Goal: Task Accomplishment & Management: Use online tool/utility

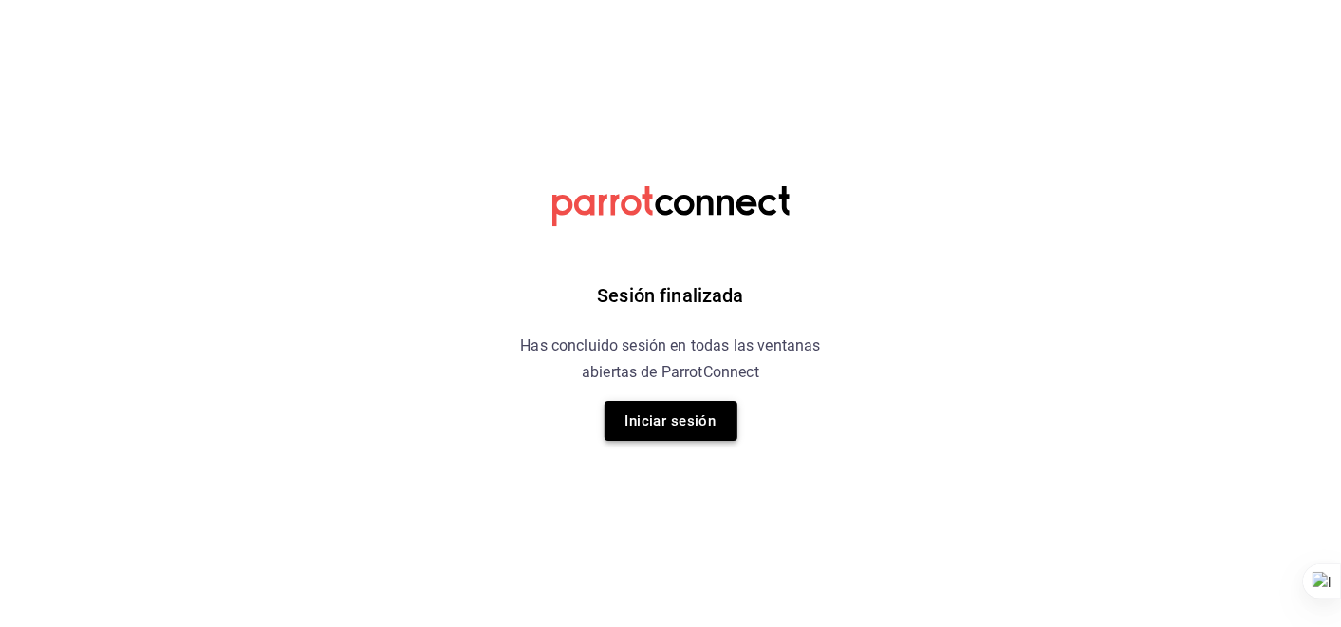
click at [658, 428] on button "Iniciar sesión" at bounding box center [671, 421] width 133 height 40
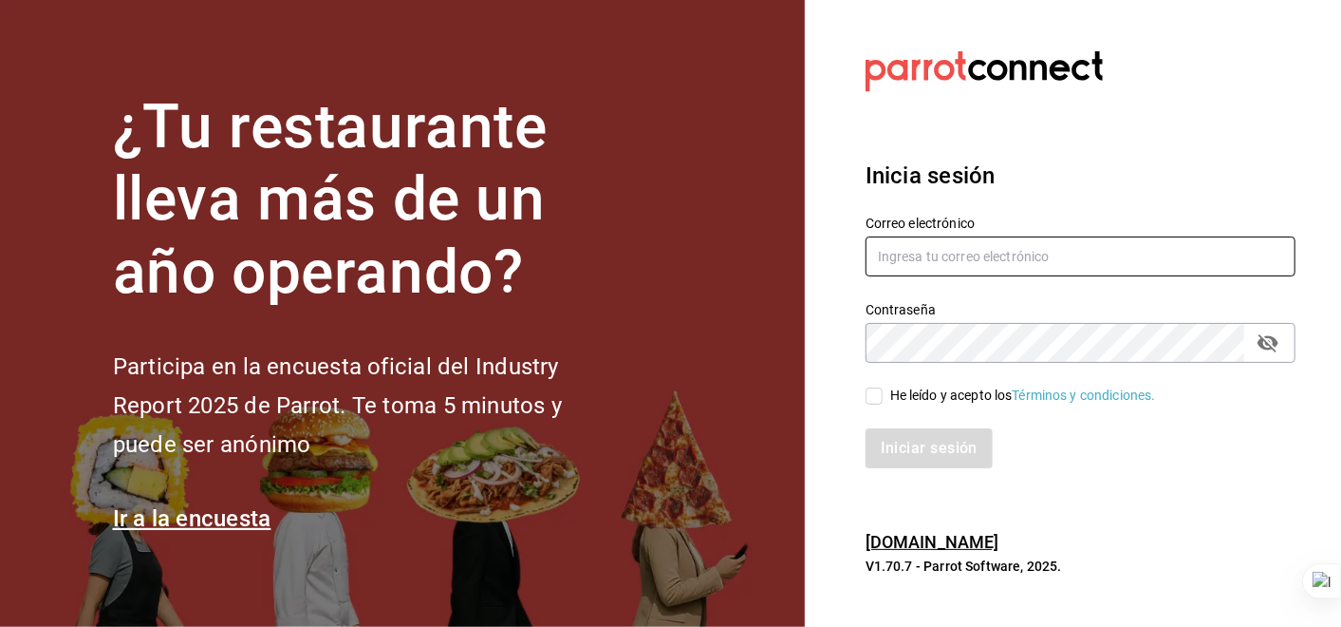
type input "[PERSON_NAME][EMAIL_ADDRESS][PERSON_NAME][DOMAIN_NAME]"
click at [871, 390] on input "He leído y acepto los Términos y condiciones." at bounding box center [874, 395] width 17 height 17
checkbox input "true"
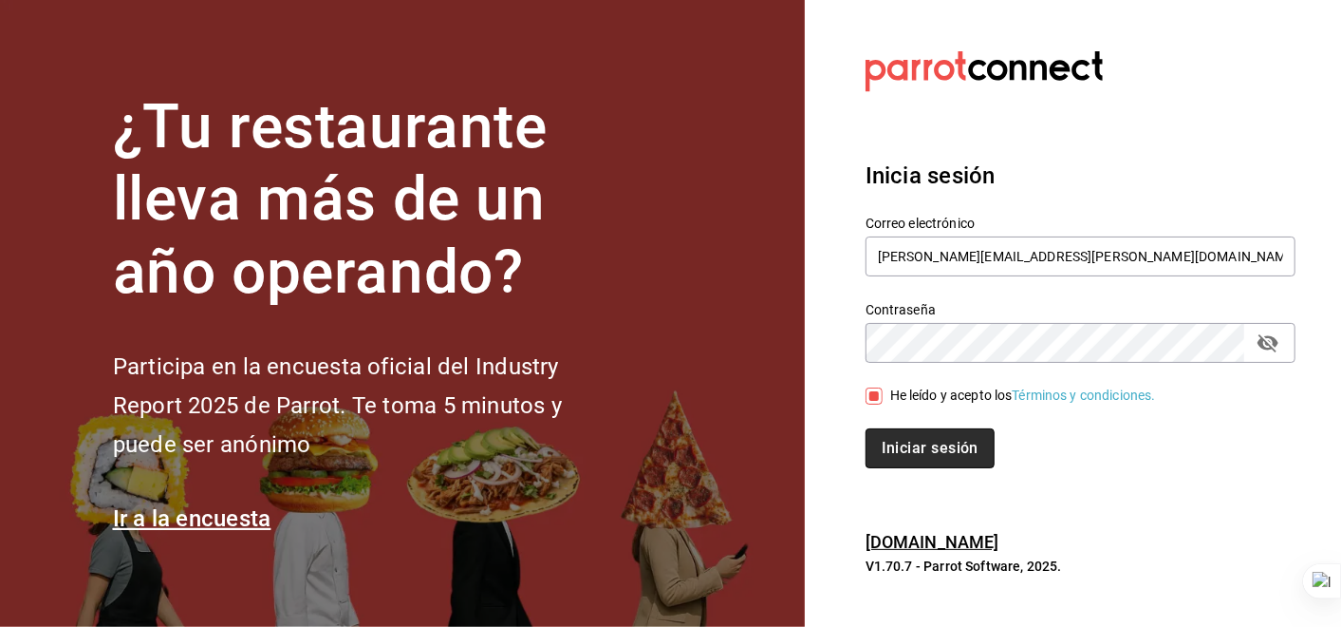
click at [966, 453] on button "Iniciar sesión" at bounding box center [930, 448] width 129 height 40
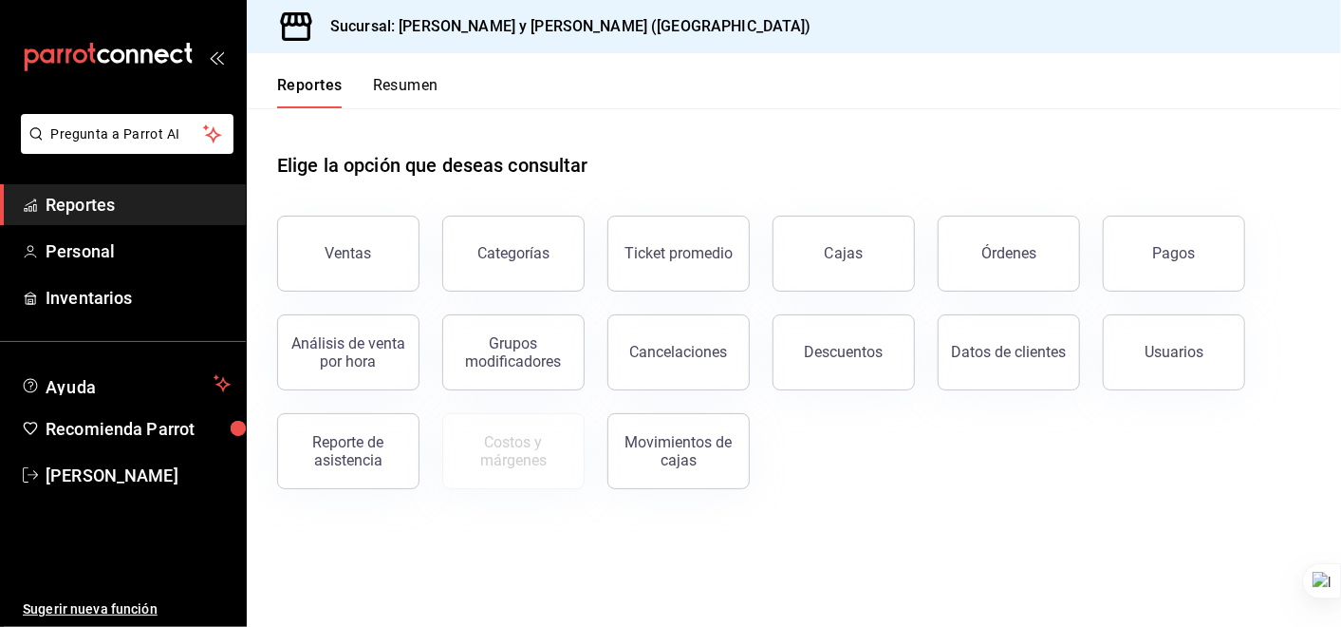
click at [300, 245] on button "Ventas" at bounding box center [348, 253] width 142 height 76
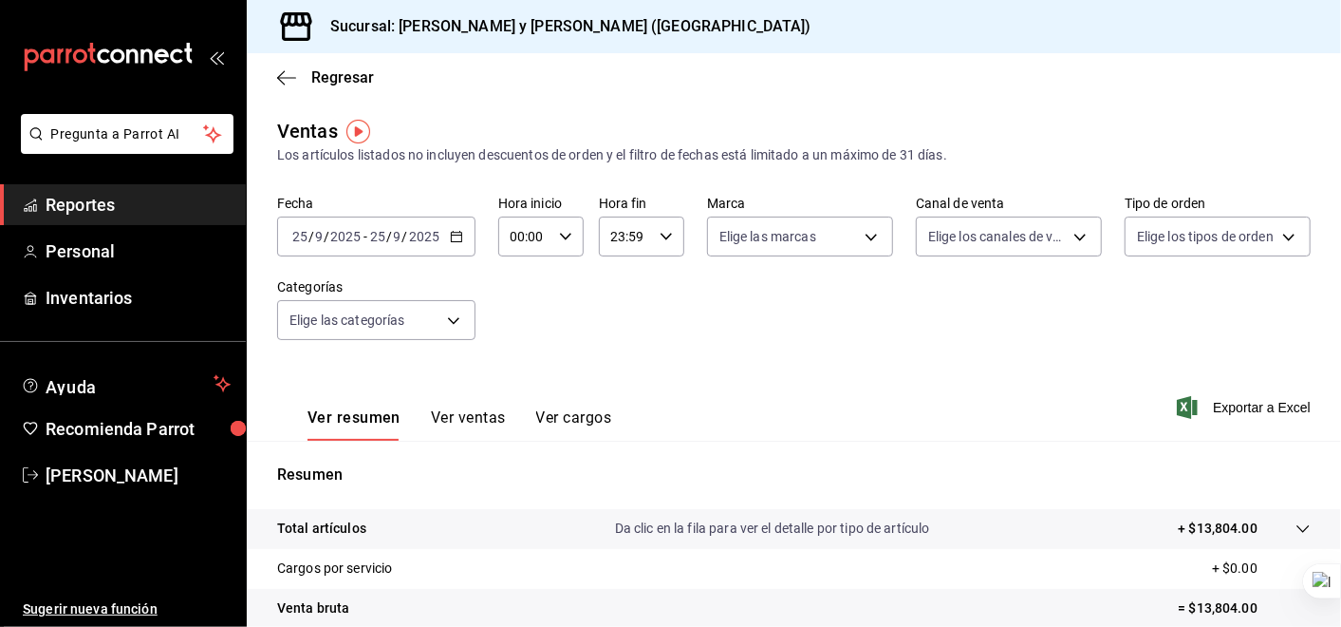
click at [460, 233] on icon "button" at bounding box center [456, 236] width 13 height 13
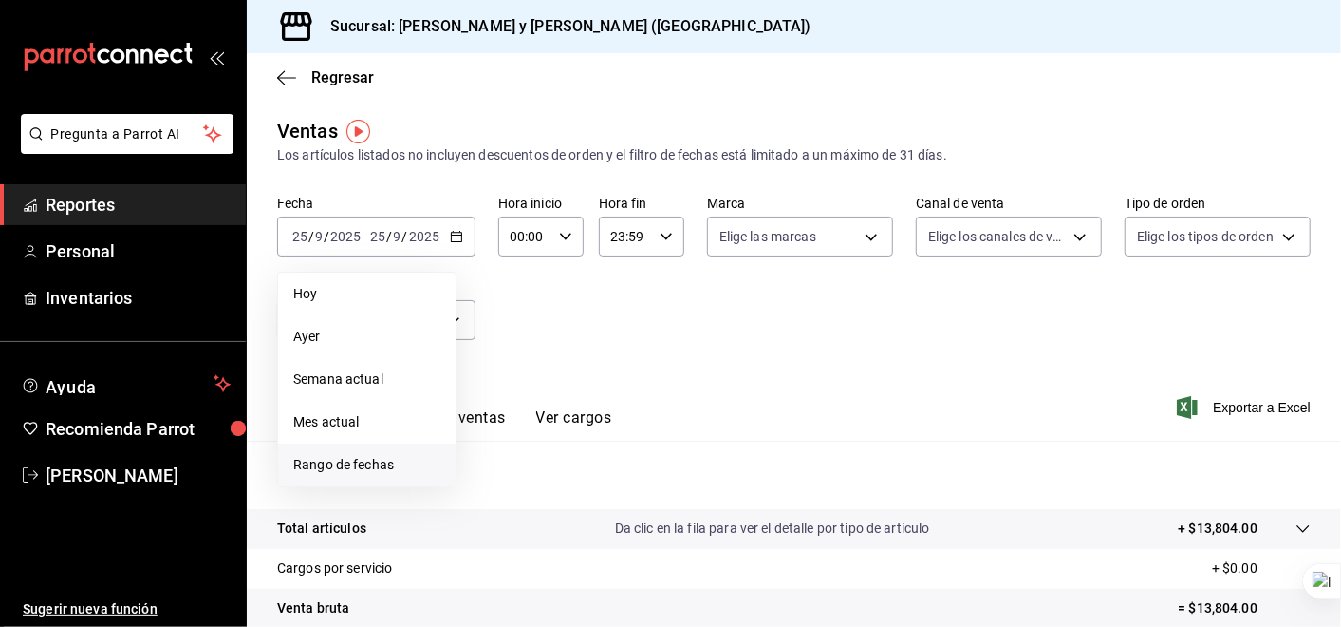
click at [401, 456] on span "Rango de fechas" at bounding box center [366, 465] width 147 height 20
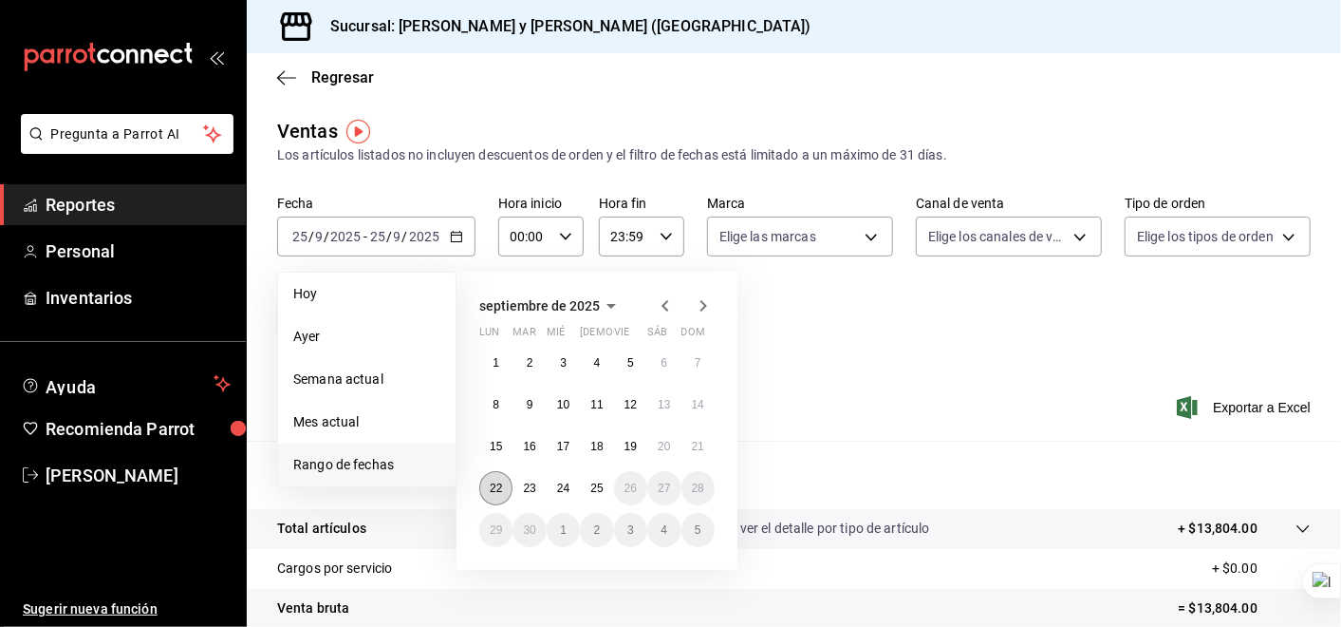
click at [490, 490] on abbr "22" at bounding box center [496, 487] width 12 height 13
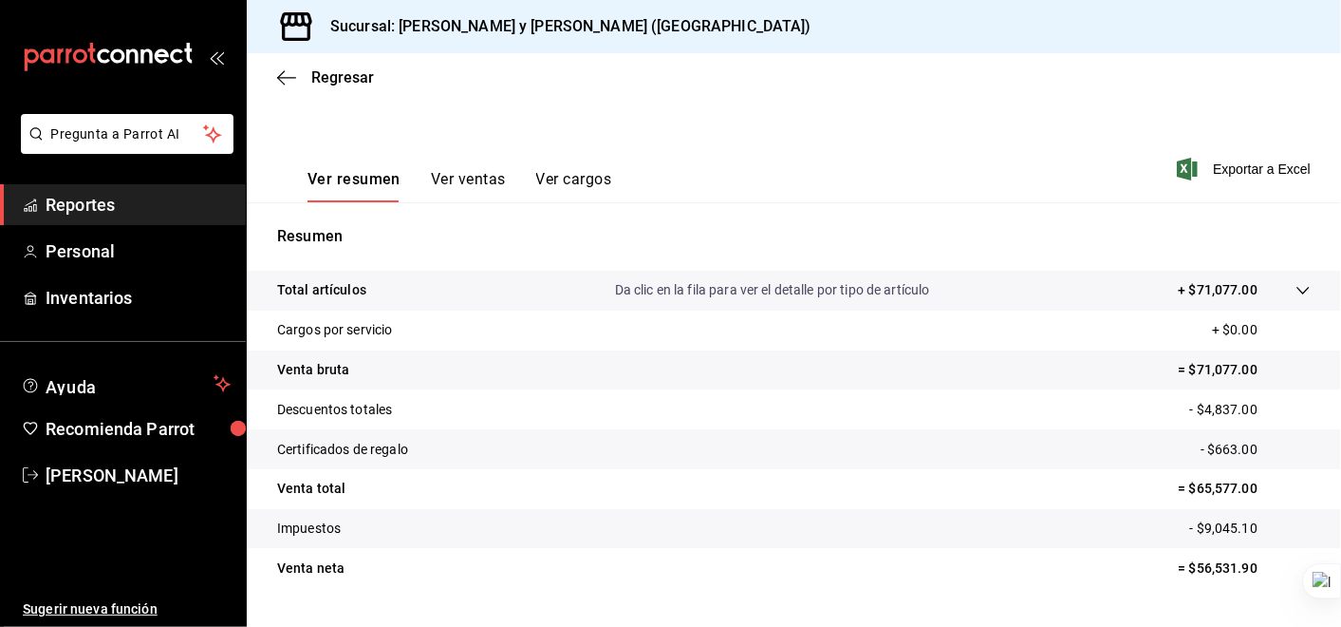
scroll to position [241, 0]
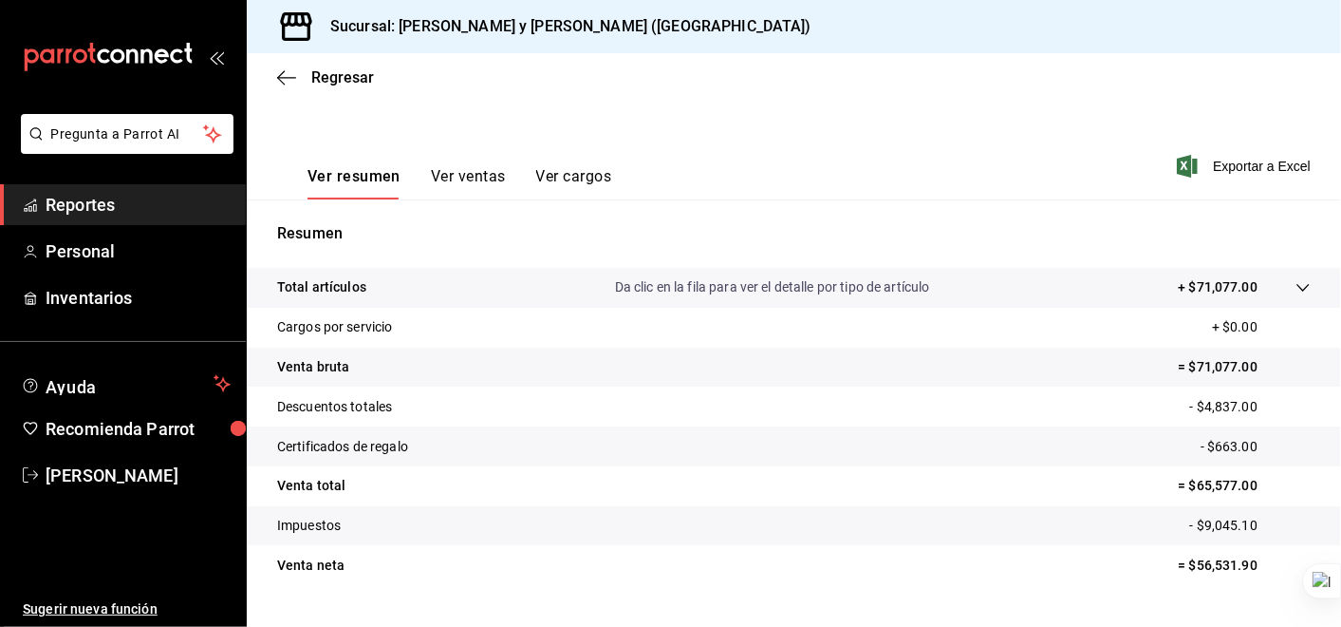
click at [1296, 280] on icon at bounding box center [1303, 287] width 15 height 15
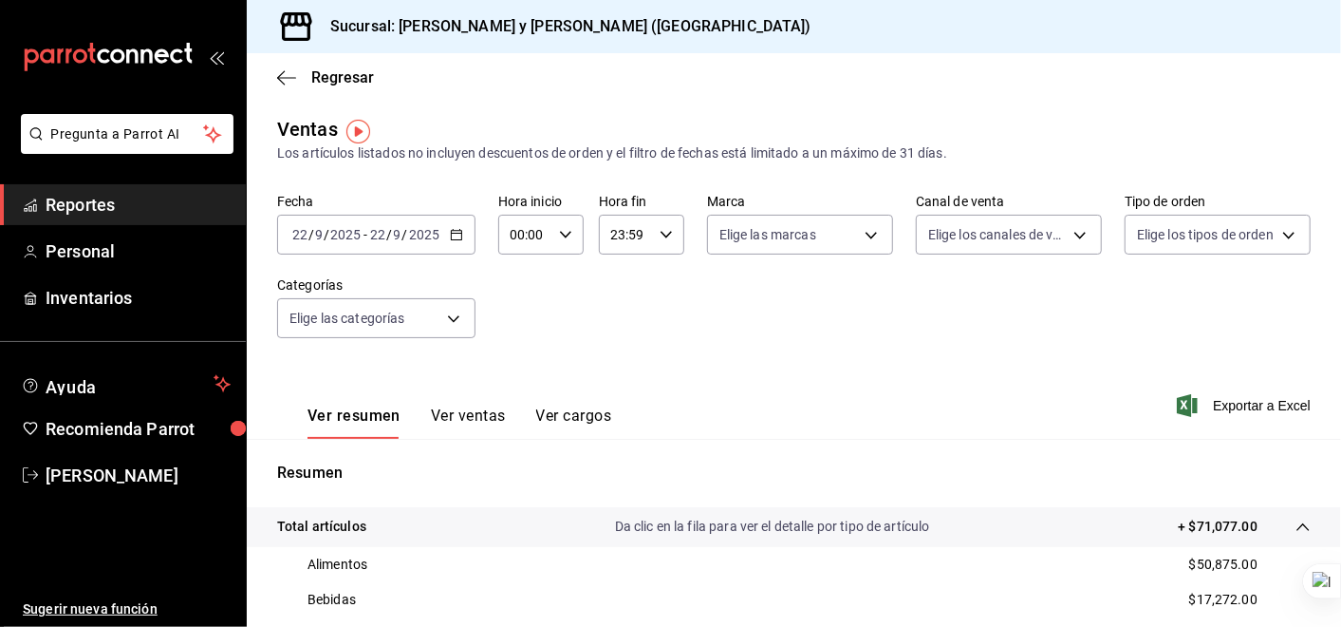
scroll to position [0, 0]
click at [465, 242] on div "2025-09-22 22 / 9 / 2025 - 2025-09-22 22 / 9 / 2025" at bounding box center [376, 236] width 198 height 40
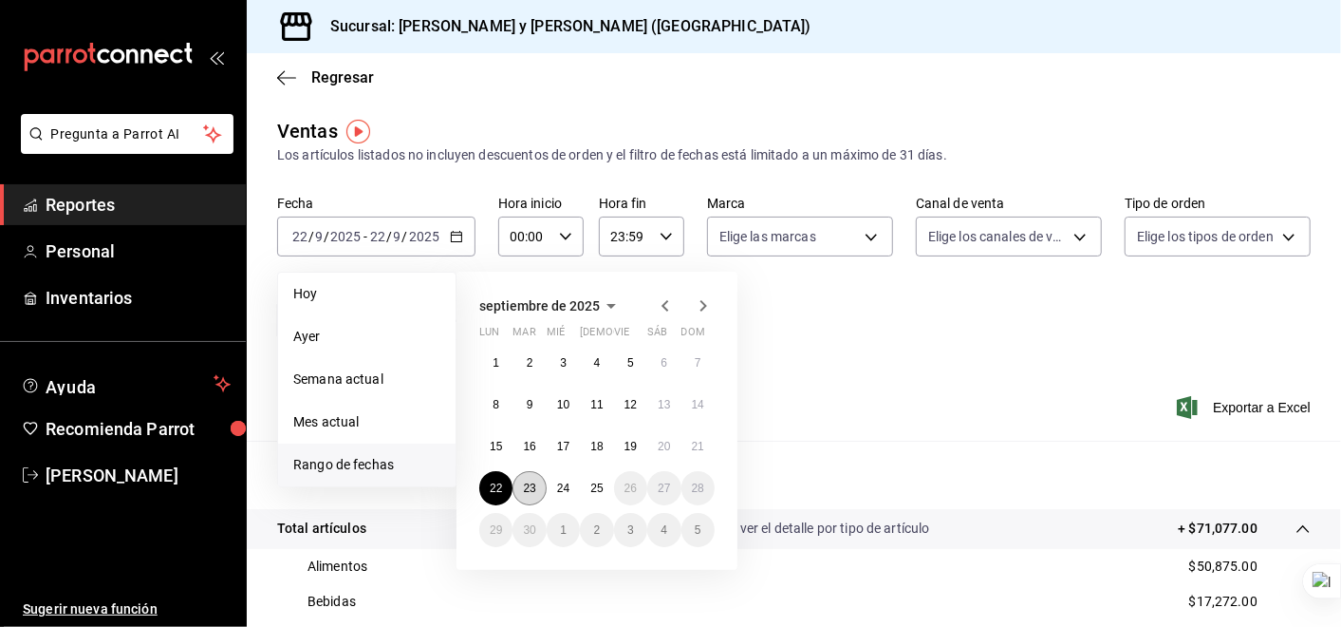
click at [536, 490] on button "23" at bounding box center [529, 488] width 33 height 34
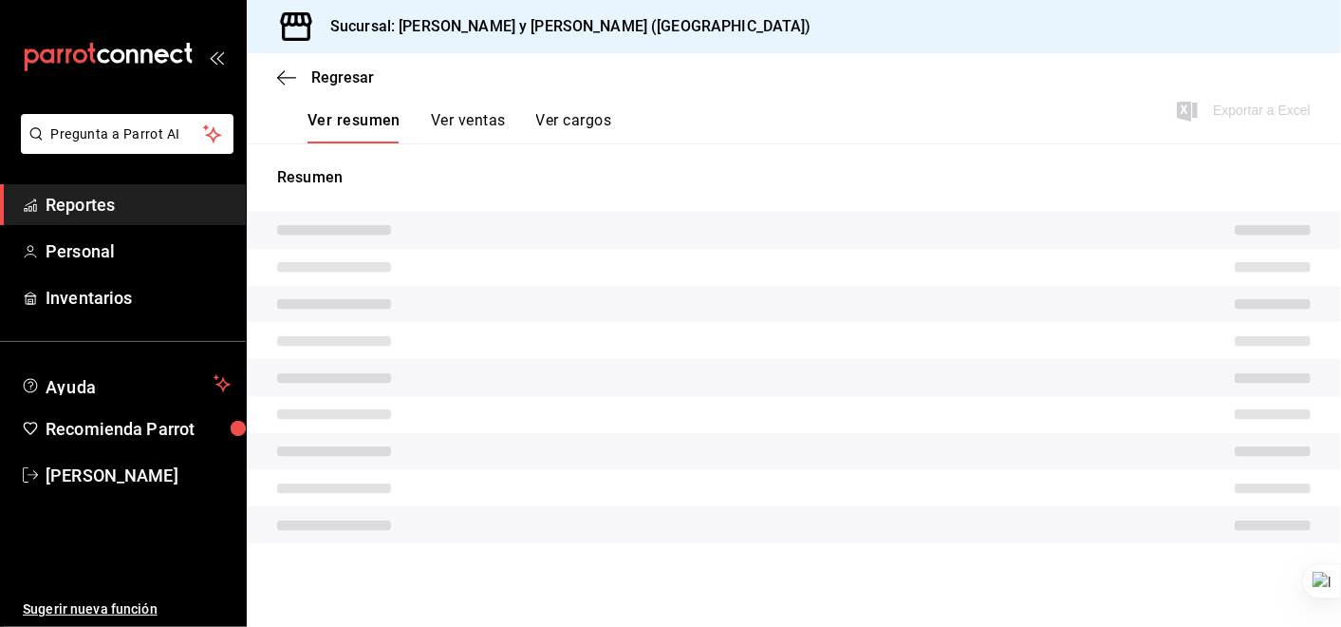
scroll to position [283, 0]
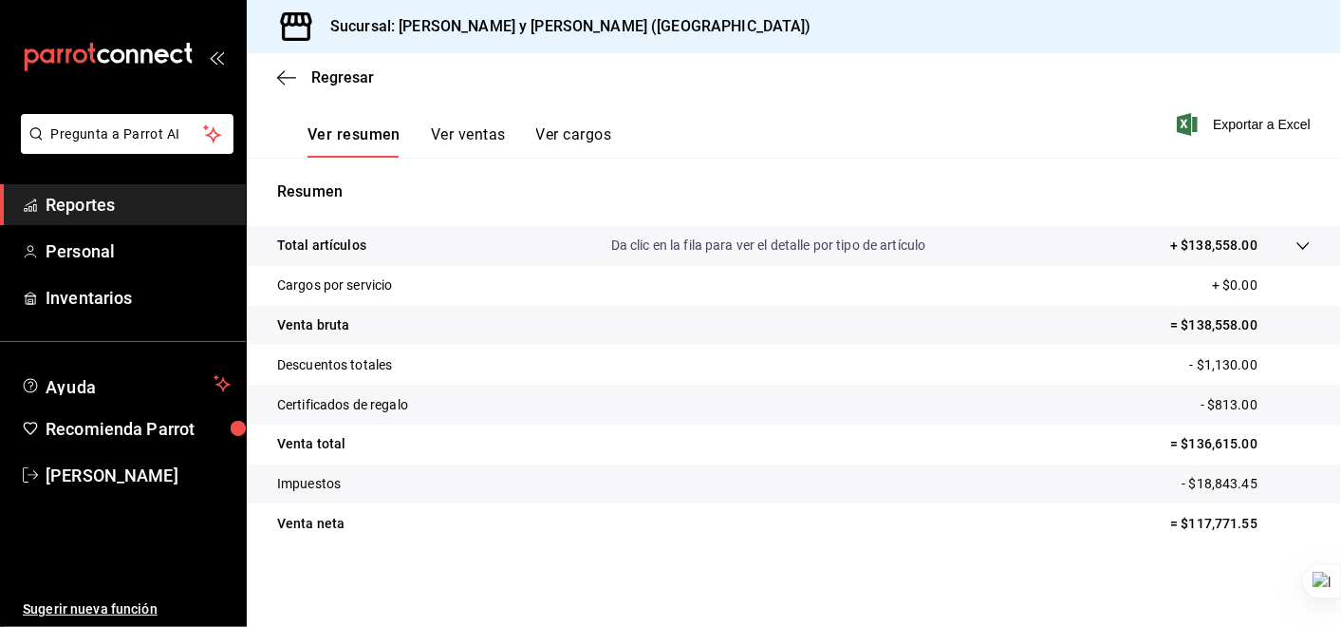
click at [1296, 241] on icon at bounding box center [1303, 245] width 15 height 15
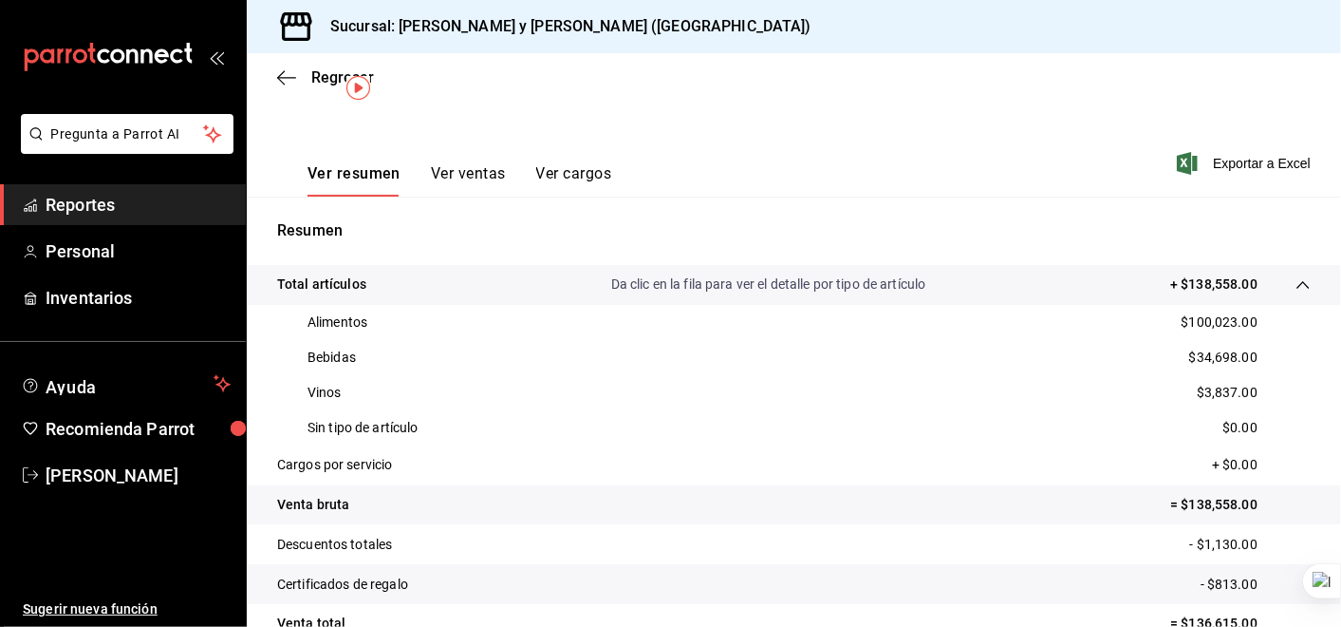
scroll to position [0, 0]
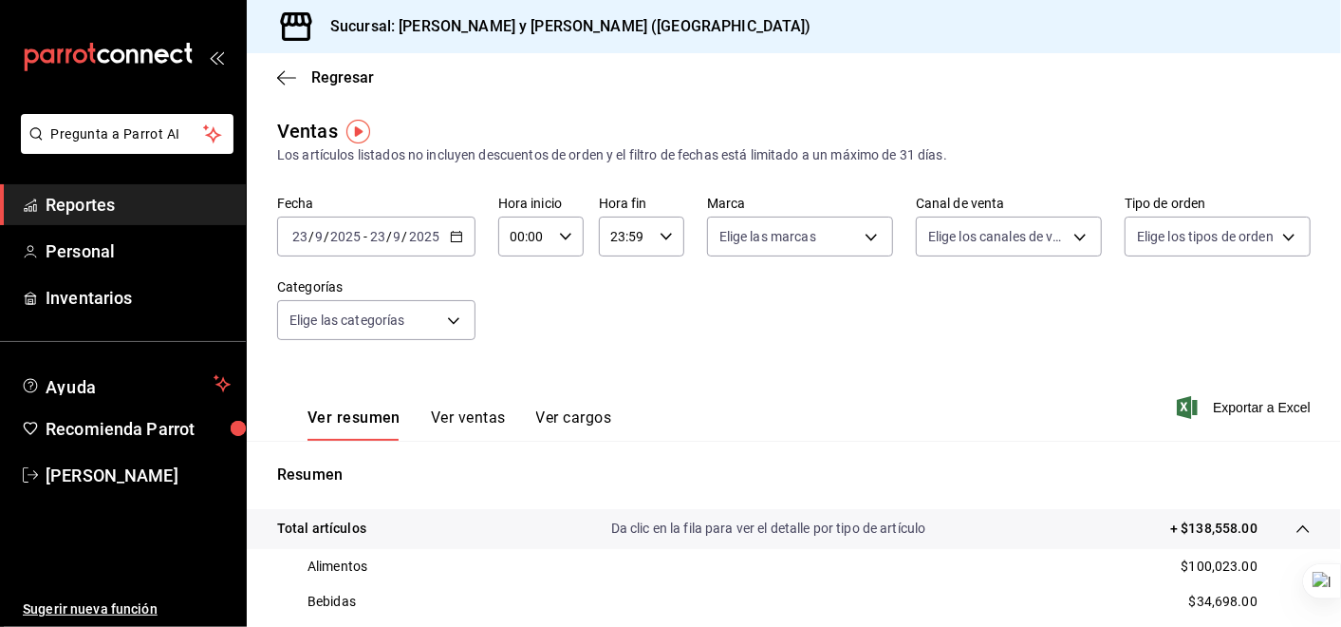
click at [459, 233] on \(Stroke\) "button" at bounding box center [456, 237] width 11 height 10
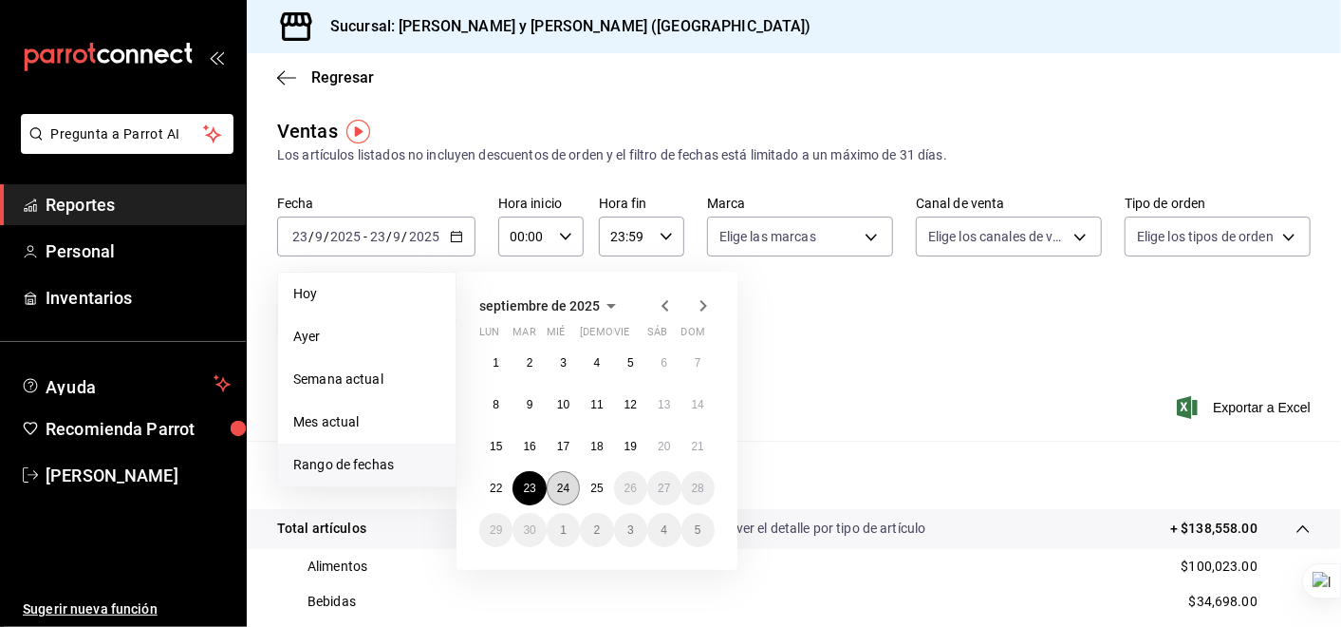
click at [563, 478] on button "24" at bounding box center [563, 488] width 33 height 34
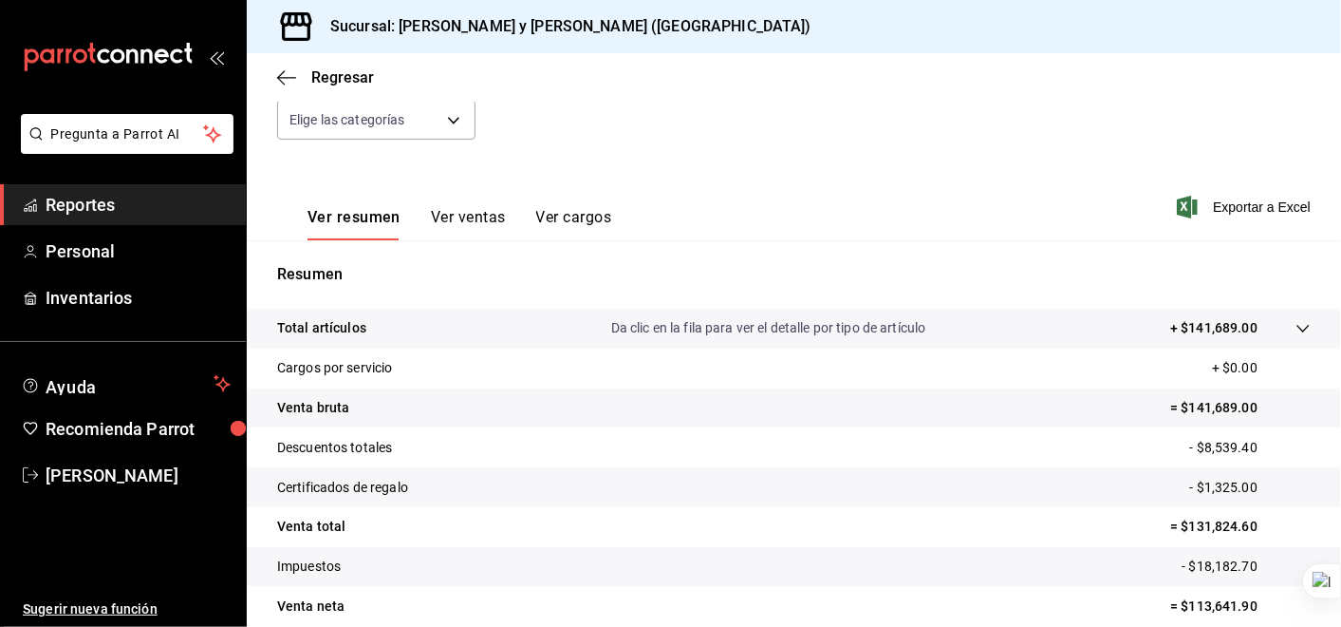
scroll to position [211, 0]
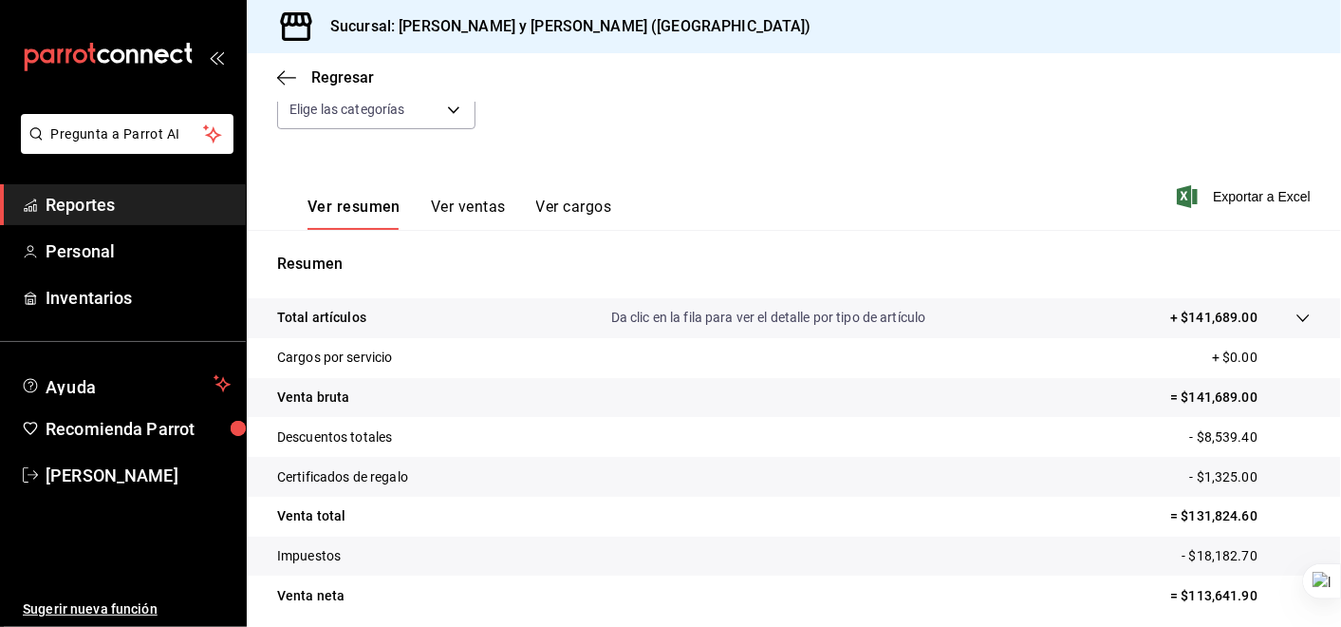
click at [1296, 314] on icon at bounding box center [1303, 317] width 15 height 15
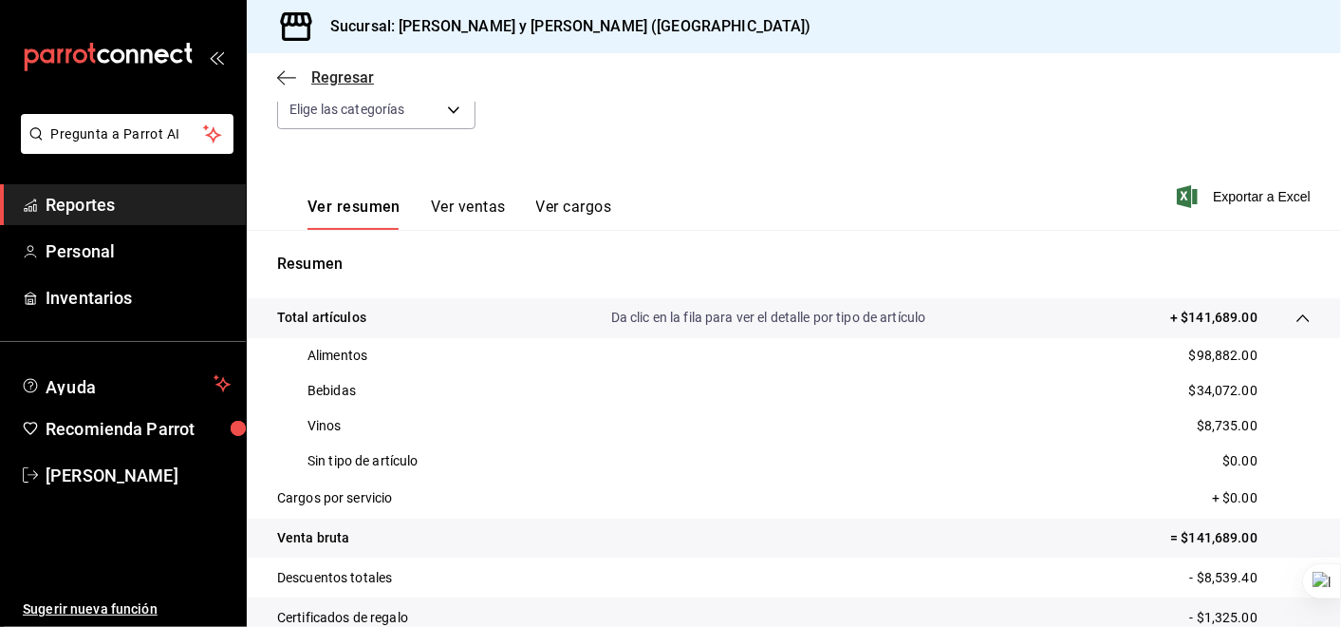
click at [289, 71] on icon "button" at bounding box center [286, 77] width 19 height 17
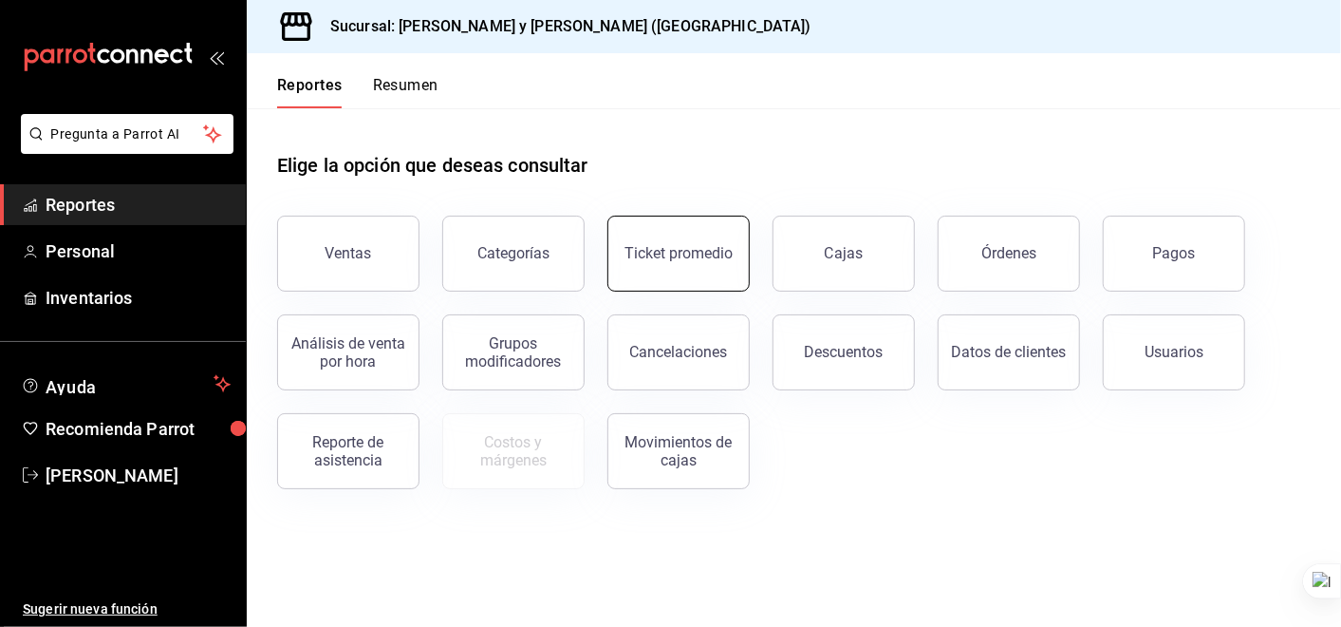
click at [698, 260] on div "Ticket promedio" at bounding box center [679, 253] width 108 height 18
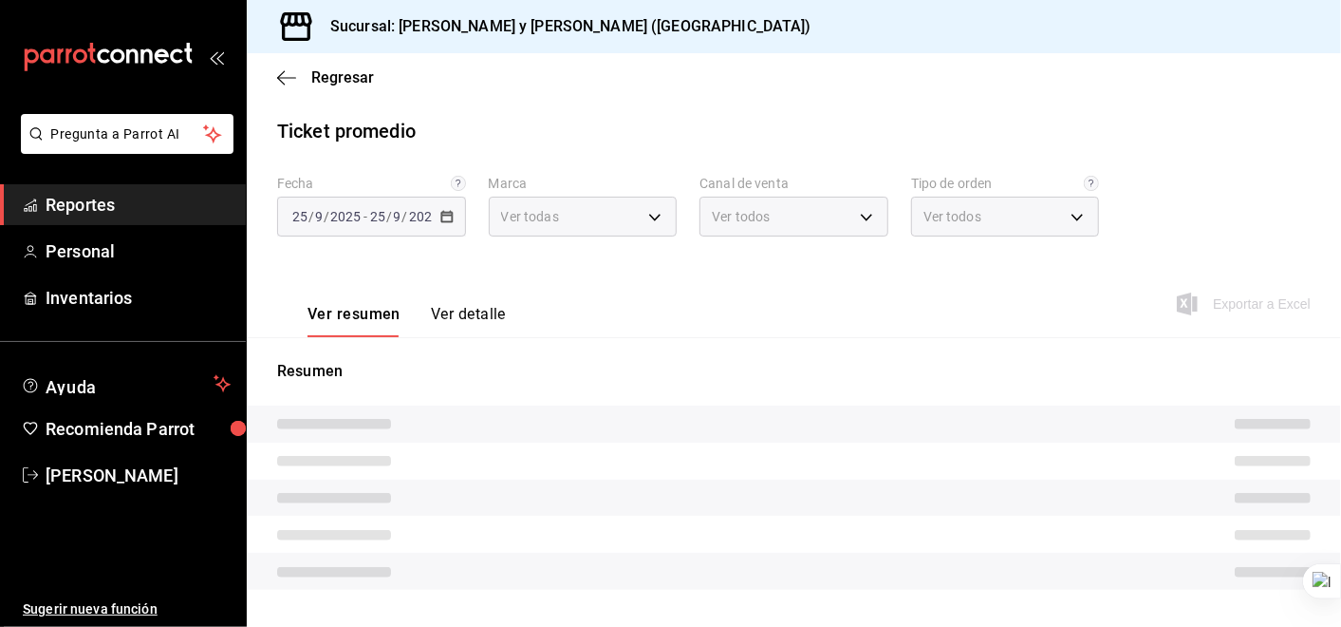
type input "5c4b5436-b9cd-4a1a-b4e8-85329c7394cf"
type input "PARROT,UBER_EATS,RAPPI,DIDI_FOOD,ONLINE"
type input "ba680d0a-1f34-4b04-824e-6ad3acaf04f7,2b77cb70-5460-4e10-9e7c-e3f2a48e8b4b,02b75…"
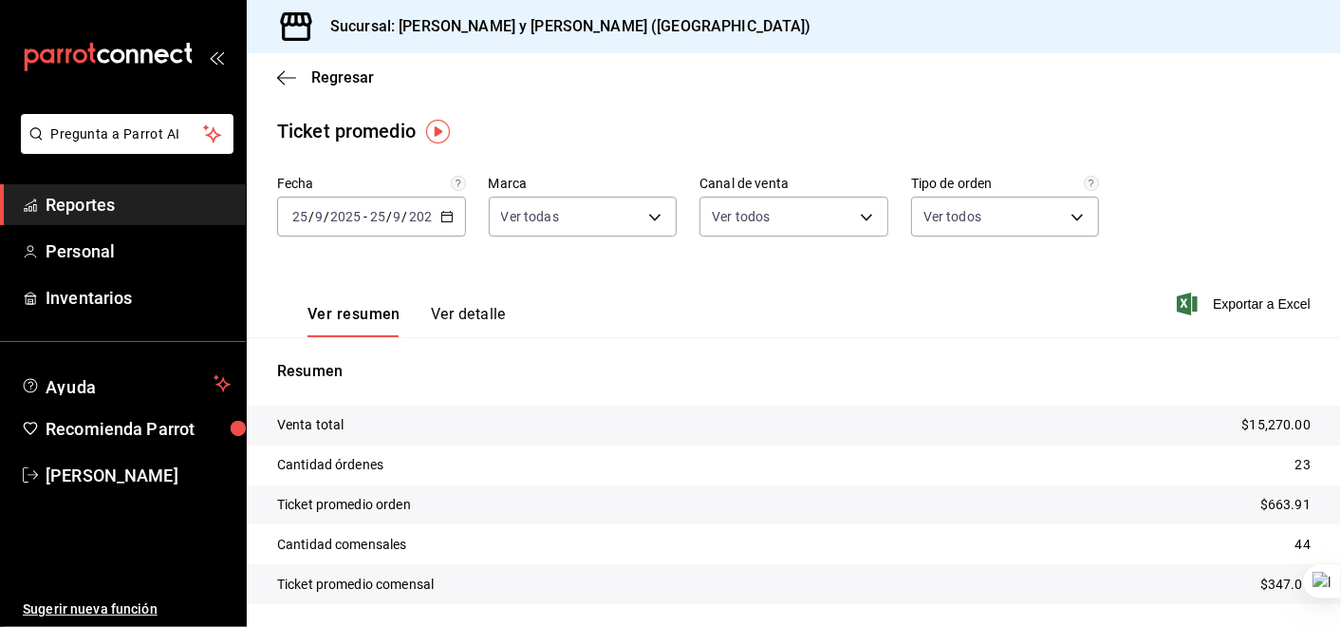
scroll to position [61, 0]
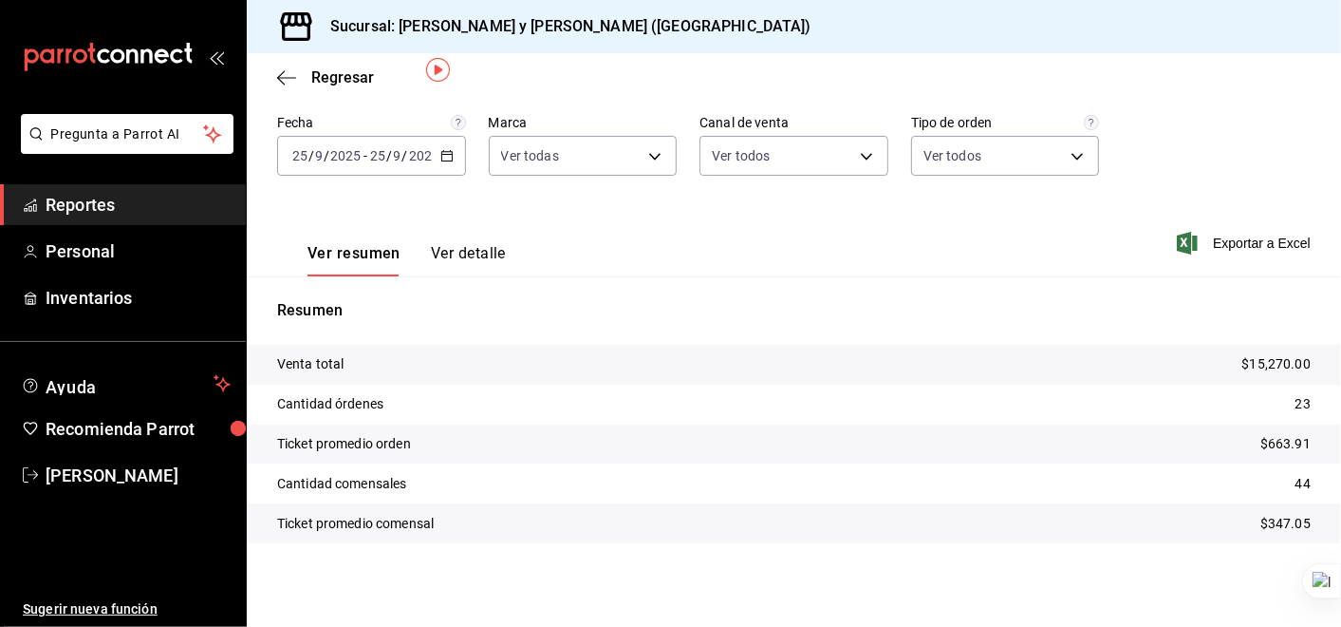
click at [446, 150] on icon "button" at bounding box center [446, 155] width 13 height 13
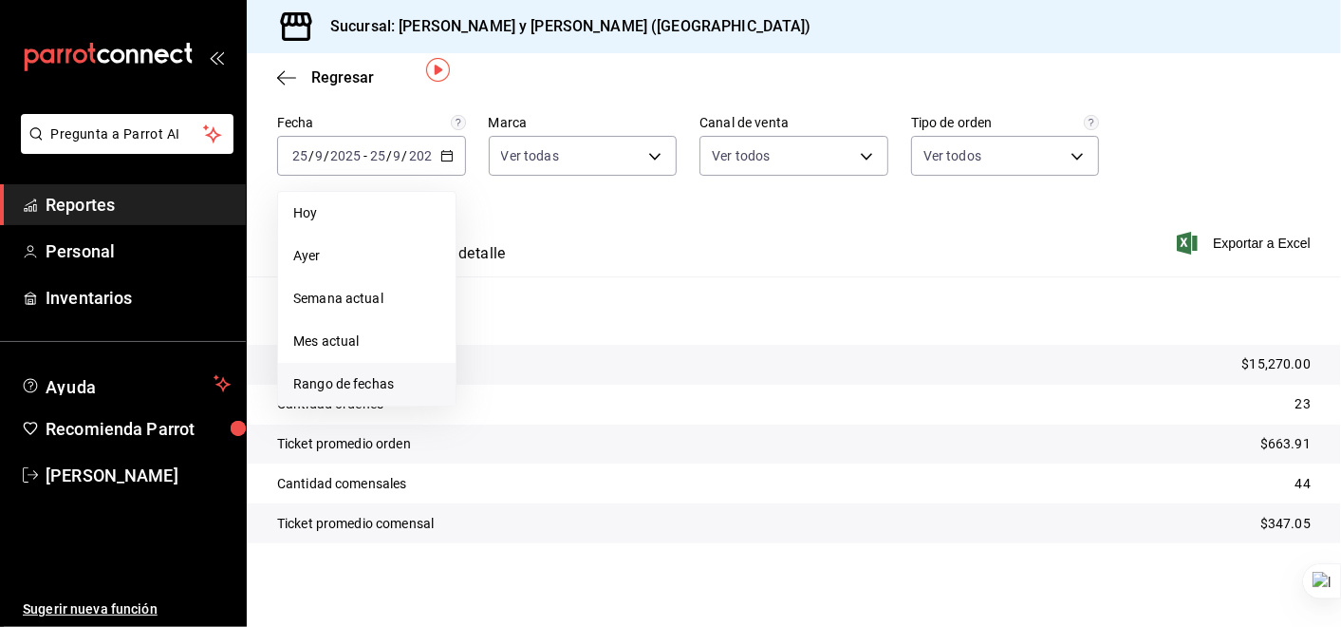
click at [372, 379] on span "Rango de fechas" at bounding box center [366, 384] width 147 height 20
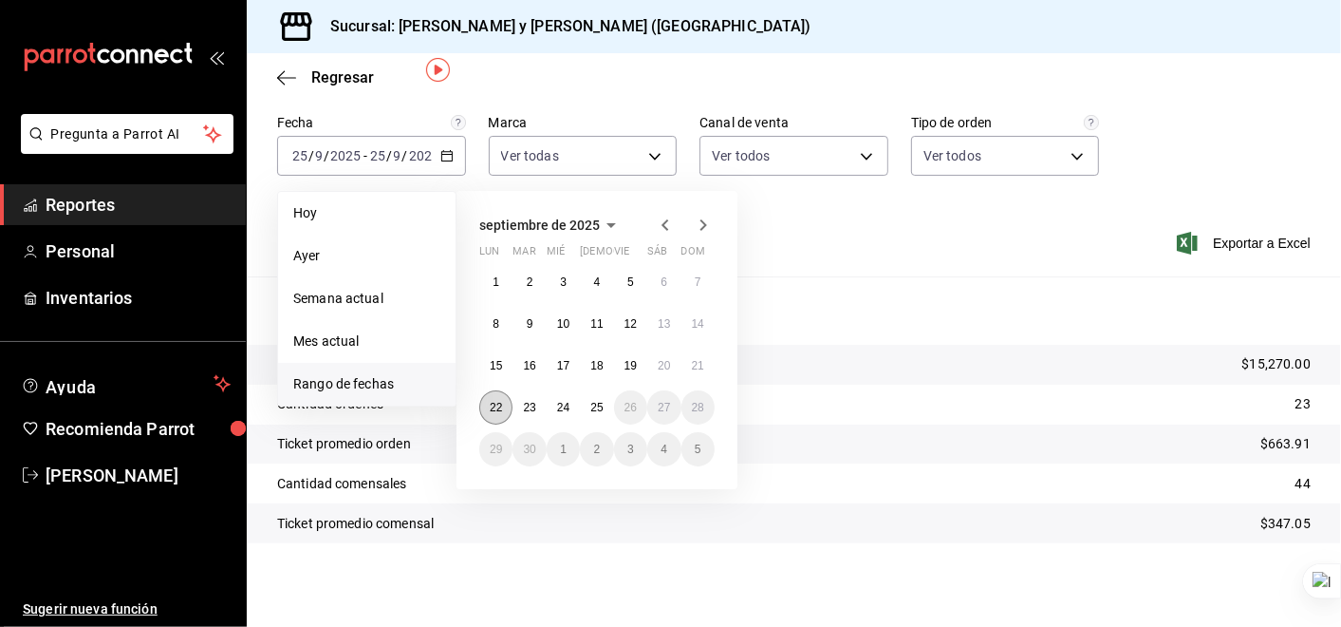
click at [504, 401] on button "22" at bounding box center [495, 407] width 33 height 34
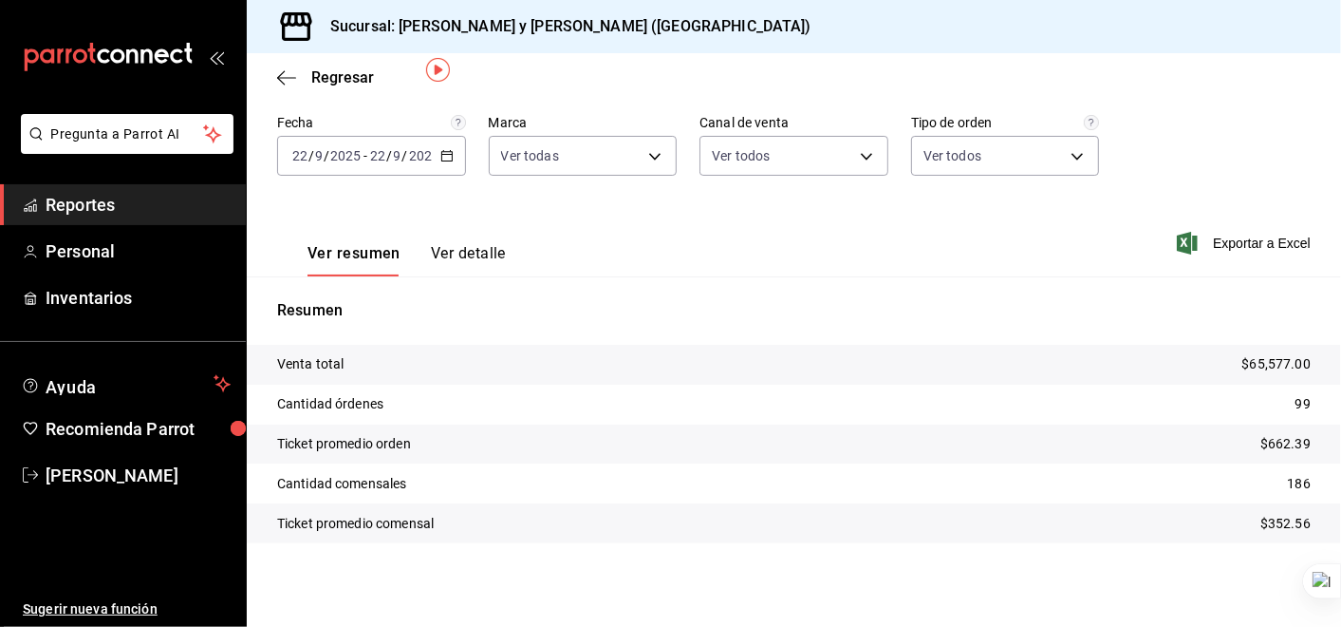
click at [440, 153] on icon "button" at bounding box center [446, 155] width 13 height 13
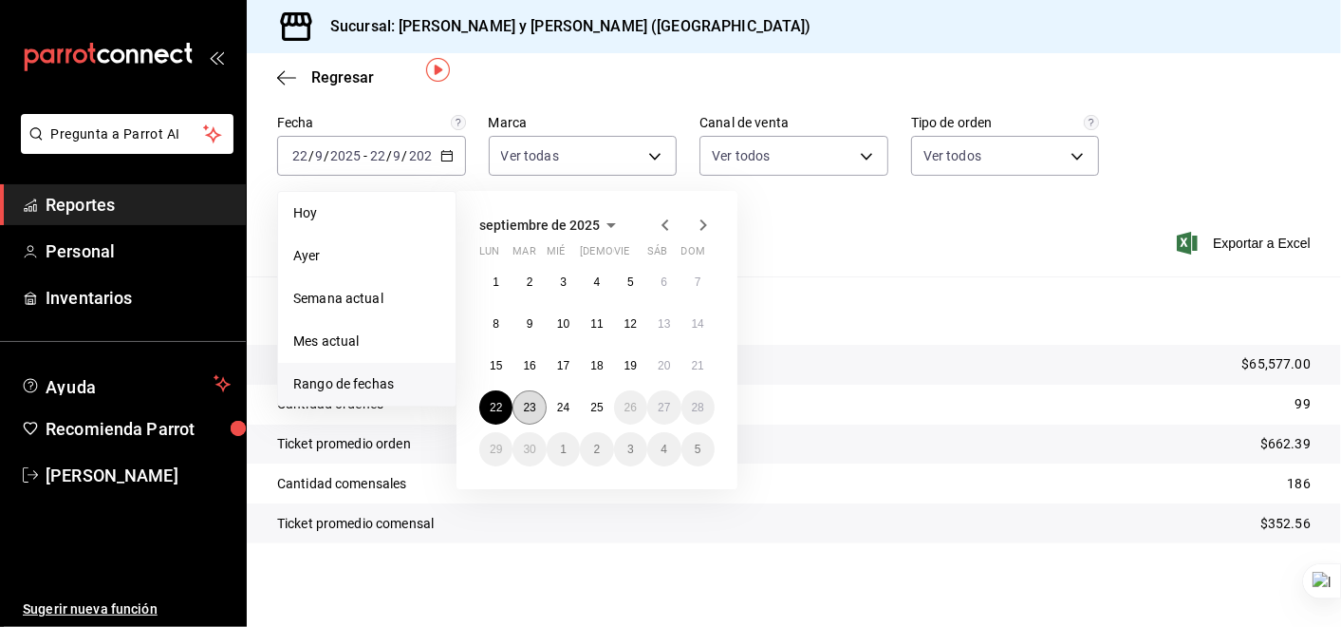
click at [526, 415] on button "23" at bounding box center [529, 407] width 33 height 34
click at [528, 412] on abbr "23" at bounding box center [529, 407] width 12 height 13
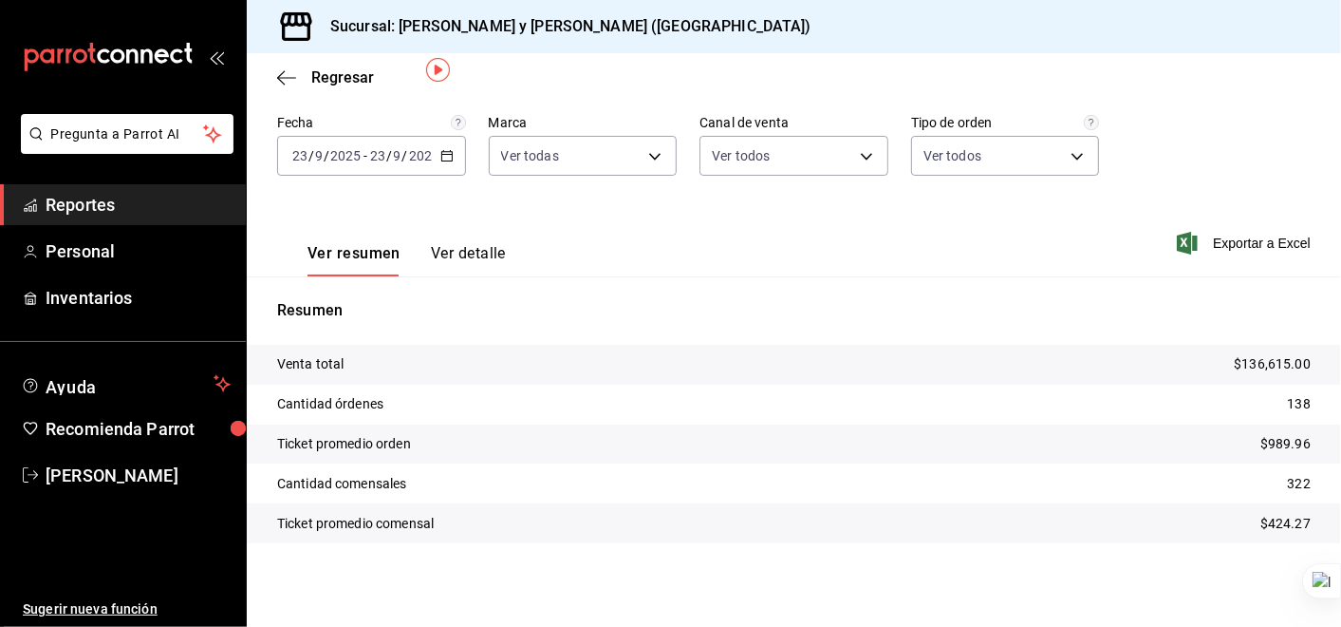
click at [447, 158] on icon "button" at bounding box center [446, 155] width 13 height 13
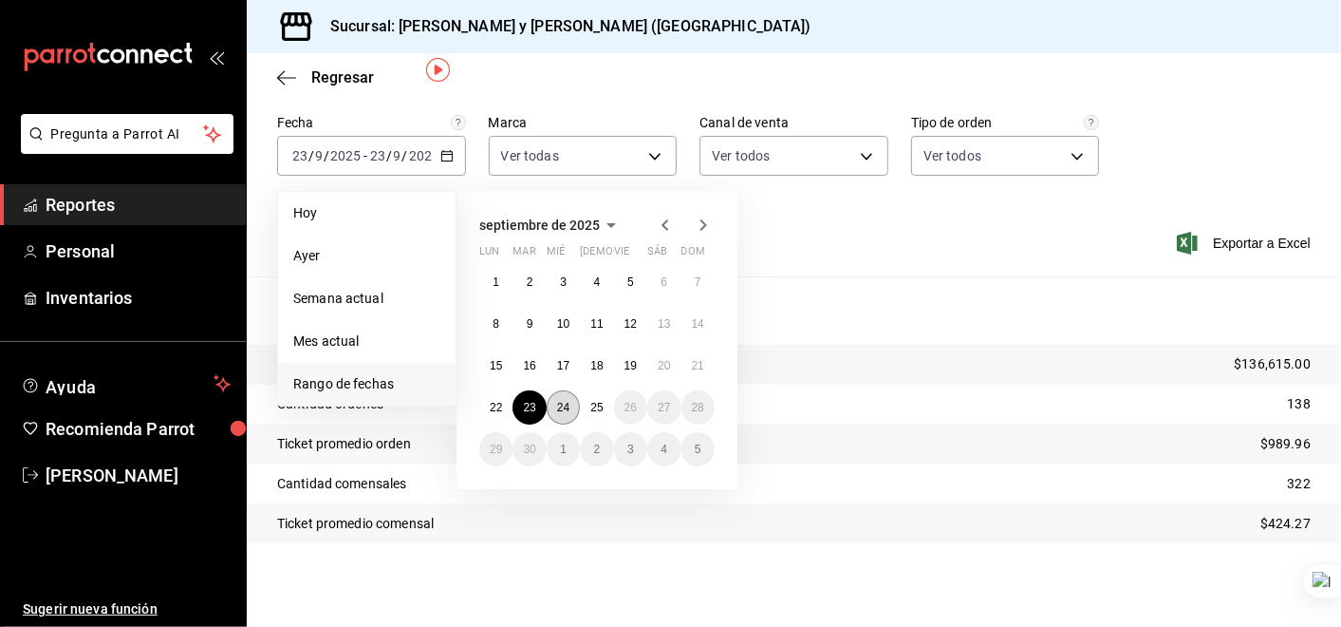
click at [560, 408] on abbr "24" at bounding box center [563, 407] width 12 height 13
click at [562, 407] on abbr "24" at bounding box center [563, 407] width 12 height 13
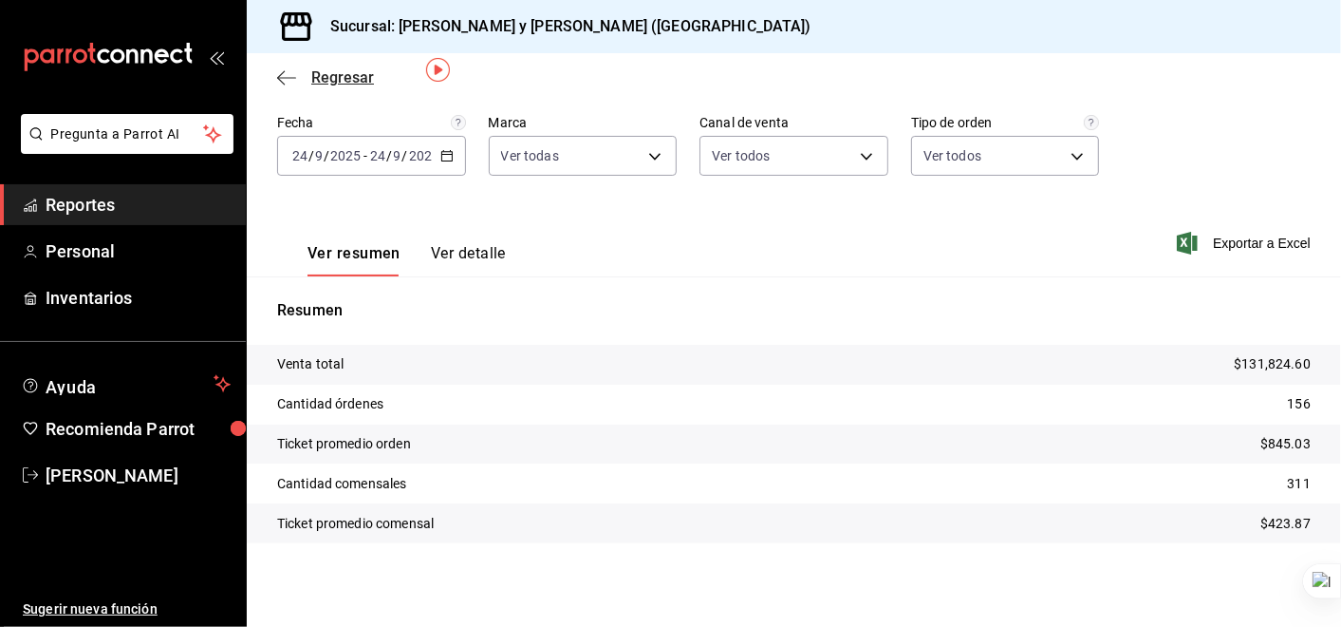
click at [285, 76] on icon "button" at bounding box center [286, 77] width 19 height 17
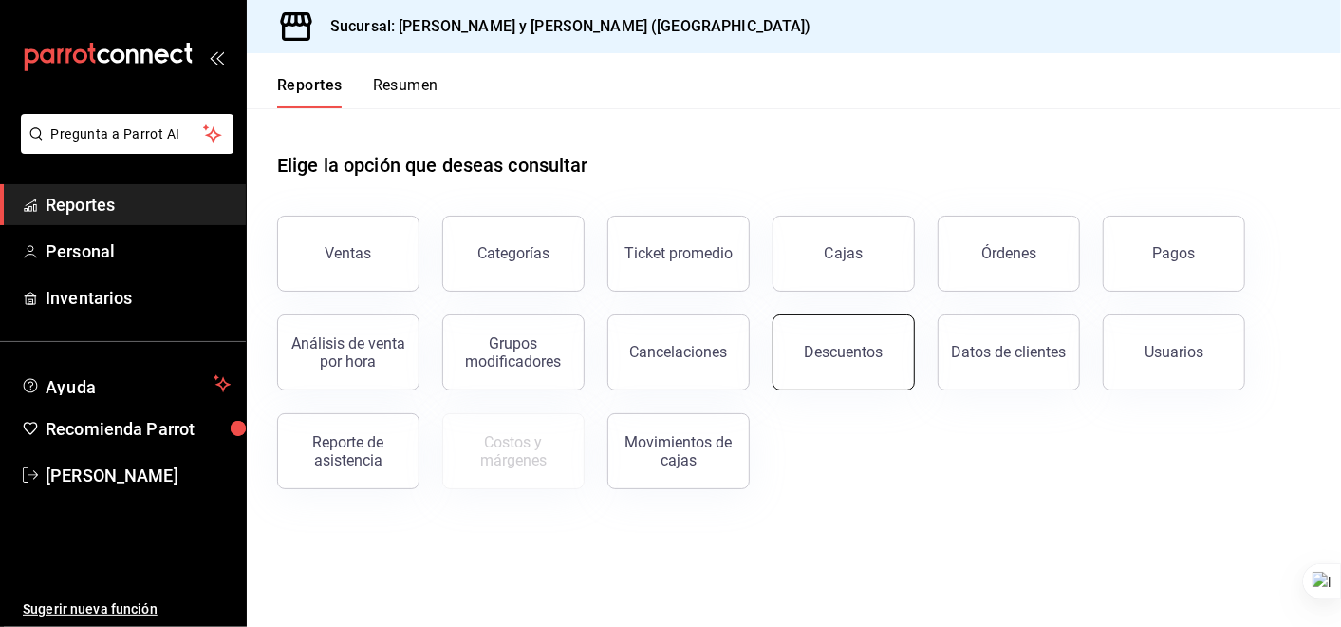
click at [858, 364] on button "Descuentos" at bounding box center [844, 352] width 142 height 76
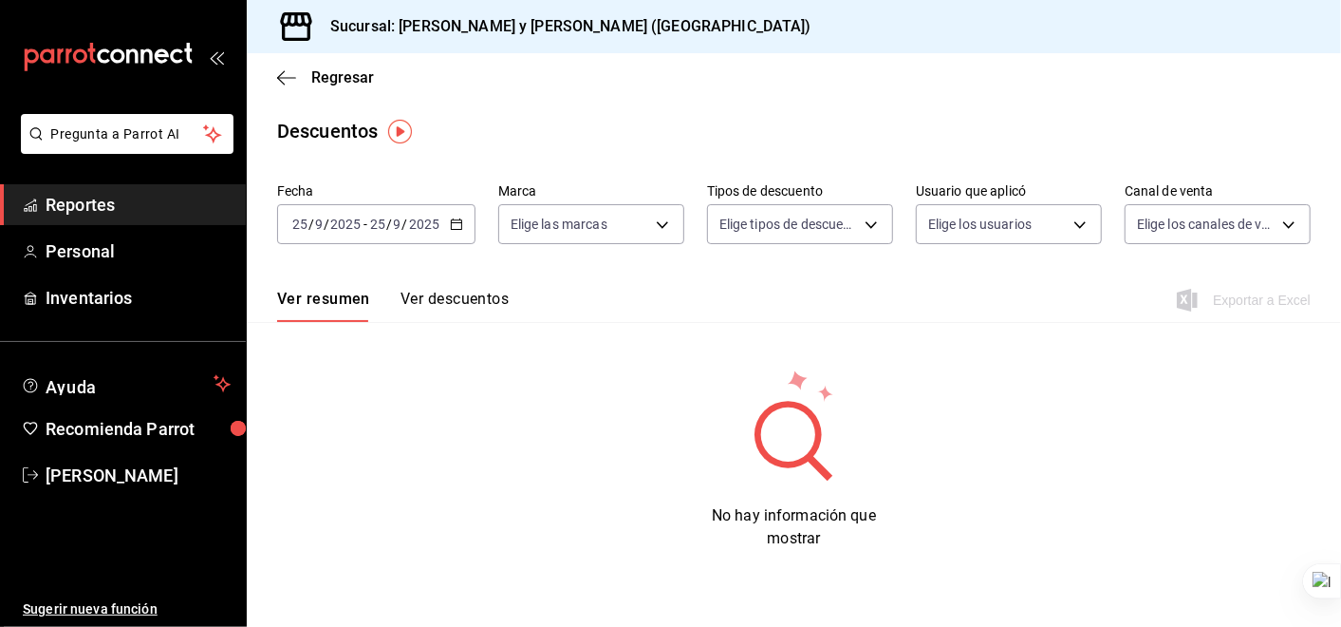
click at [456, 227] on icon "button" at bounding box center [456, 223] width 13 height 13
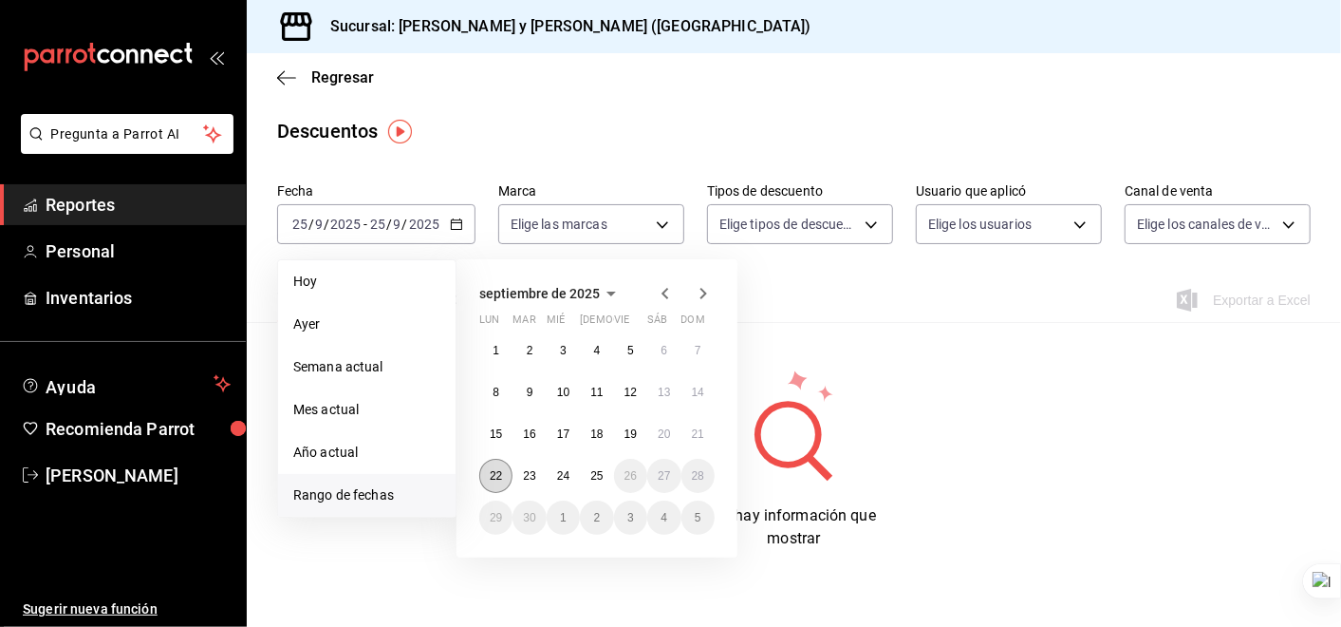
click at [499, 482] on button "22" at bounding box center [495, 475] width 33 height 34
click at [500, 481] on button "22" at bounding box center [495, 475] width 33 height 34
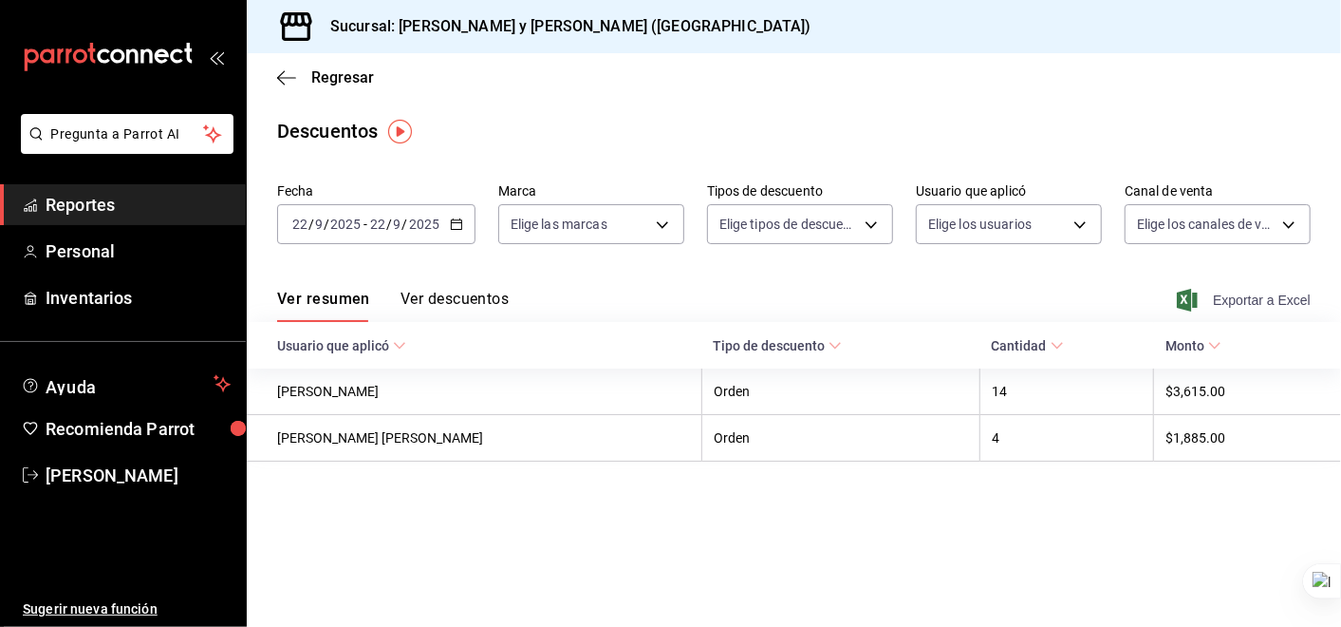
click at [1263, 301] on span "Exportar a Excel" at bounding box center [1246, 300] width 130 height 23
click at [1252, 66] on div "Regresar" at bounding box center [794, 77] width 1095 height 48
click at [456, 225] on icon "button" at bounding box center [456, 223] width 13 height 13
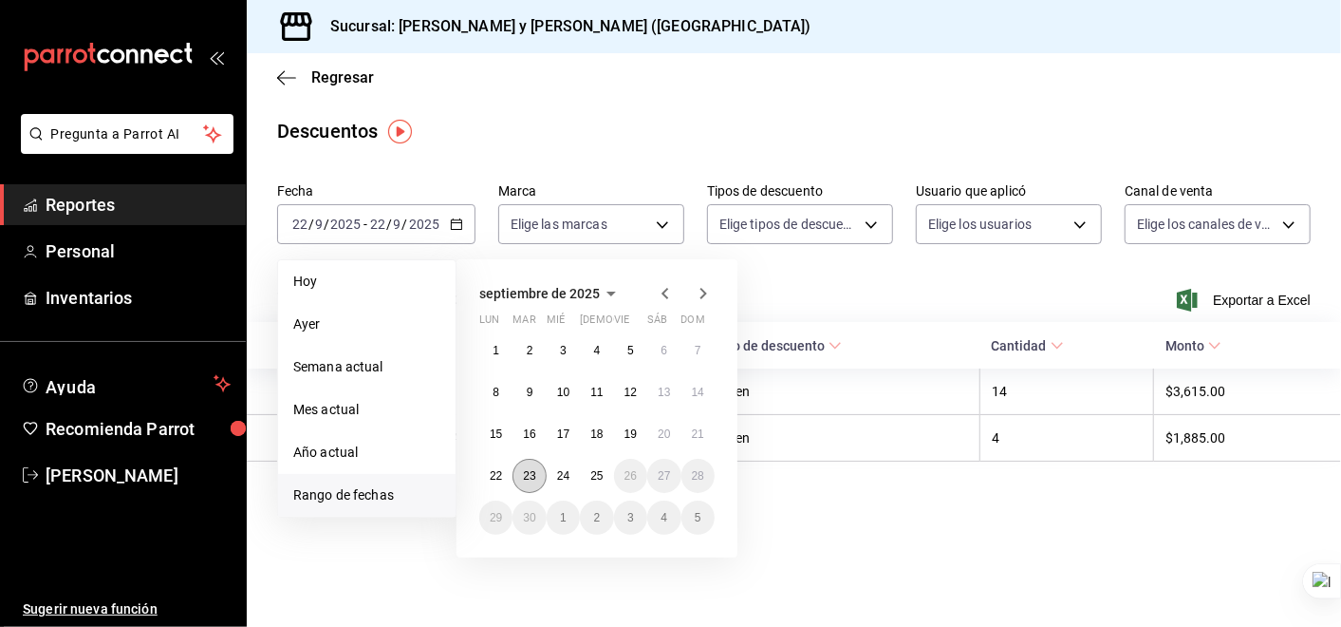
click at [531, 476] on abbr "23" at bounding box center [529, 475] width 12 height 13
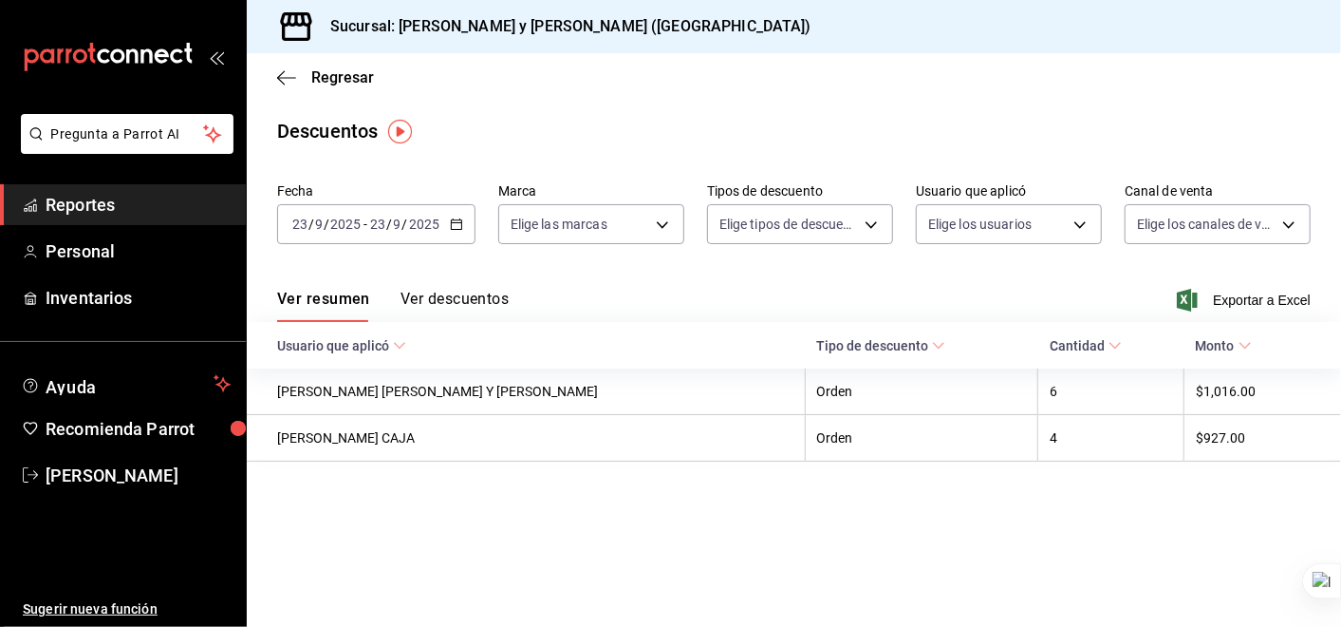
click at [398, 551] on main "Regresar Descuentos Fecha 2025-09-23 23 / 9 / 2025 - 2025-09-23 23 / 9 / 2025 M…" at bounding box center [794, 339] width 1095 height 573
click at [457, 232] on div "2025-09-23 23 / 9 / 2025 - 2025-09-23 23 / 9 / 2025" at bounding box center [376, 224] width 198 height 40
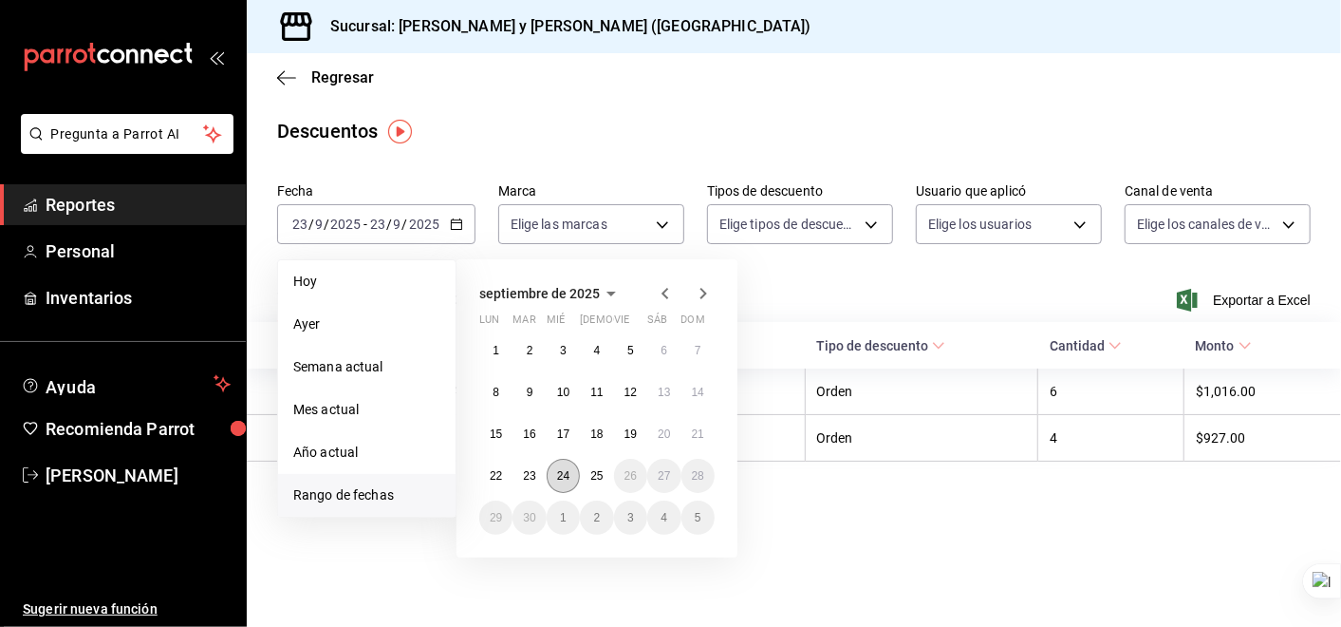
click at [564, 476] on abbr "24" at bounding box center [563, 475] width 12 height 13
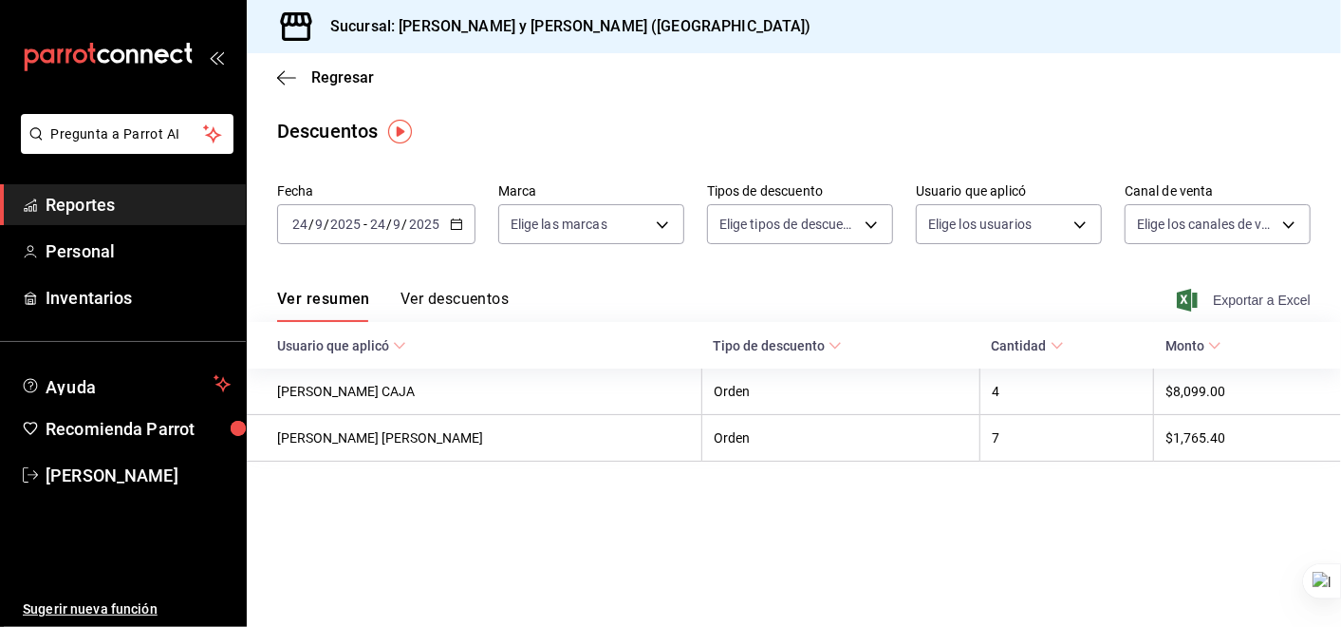
click at [1245, 301] on span "Exportar a Excel" at bounding box center [1246, 300] width 130 height 23
